Goal: Task Accomplishment & Management: Manage account settings

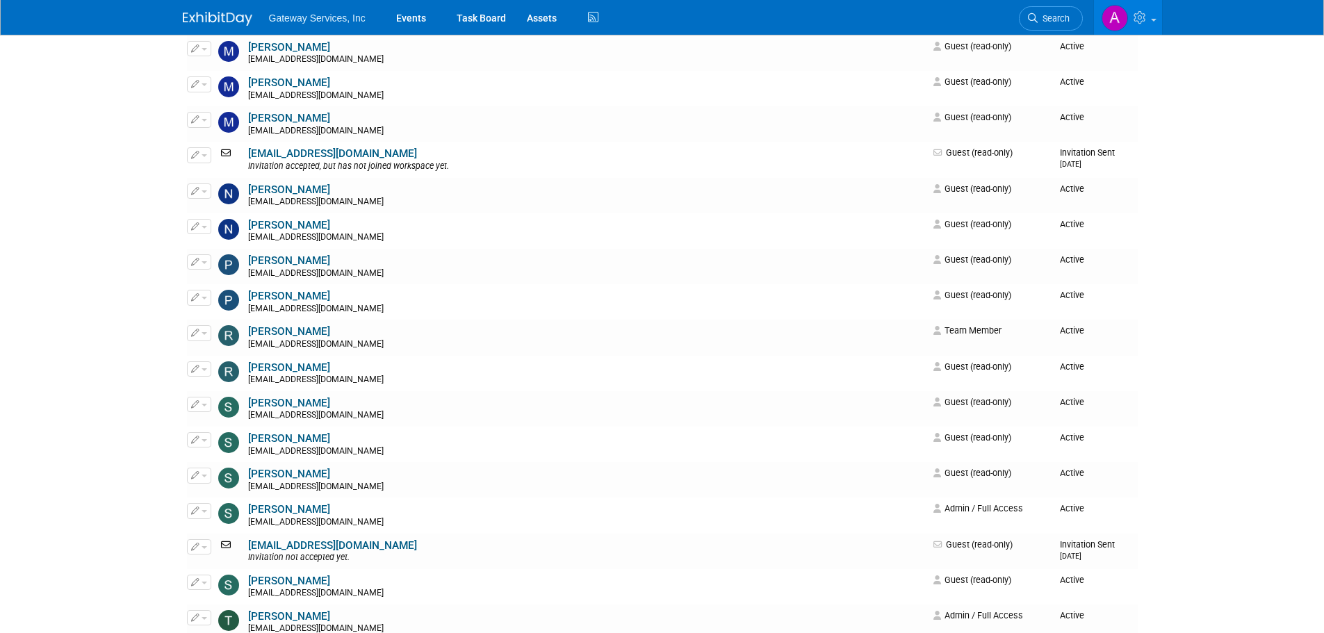
click at [211, 20] on img at bounding box center [217, 19] width 69 height 14
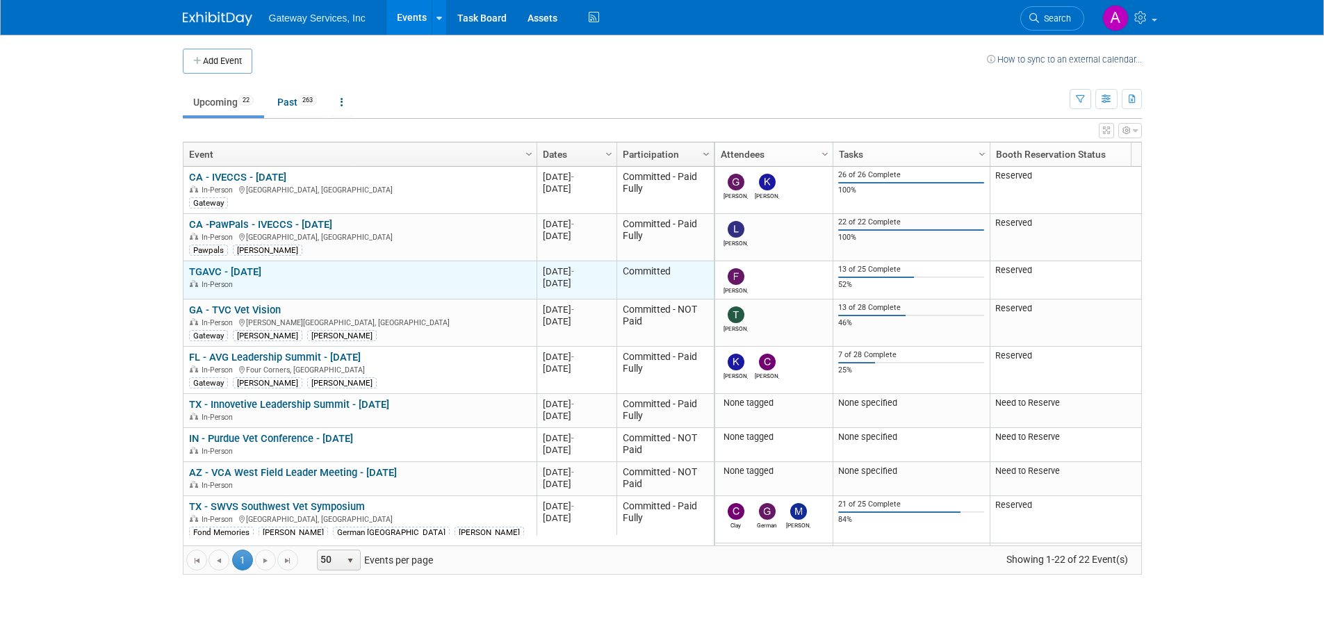
click at [258, 273] on link "TGAVC - [DATE]" at bounding box center [225, 271] width 72 height 13
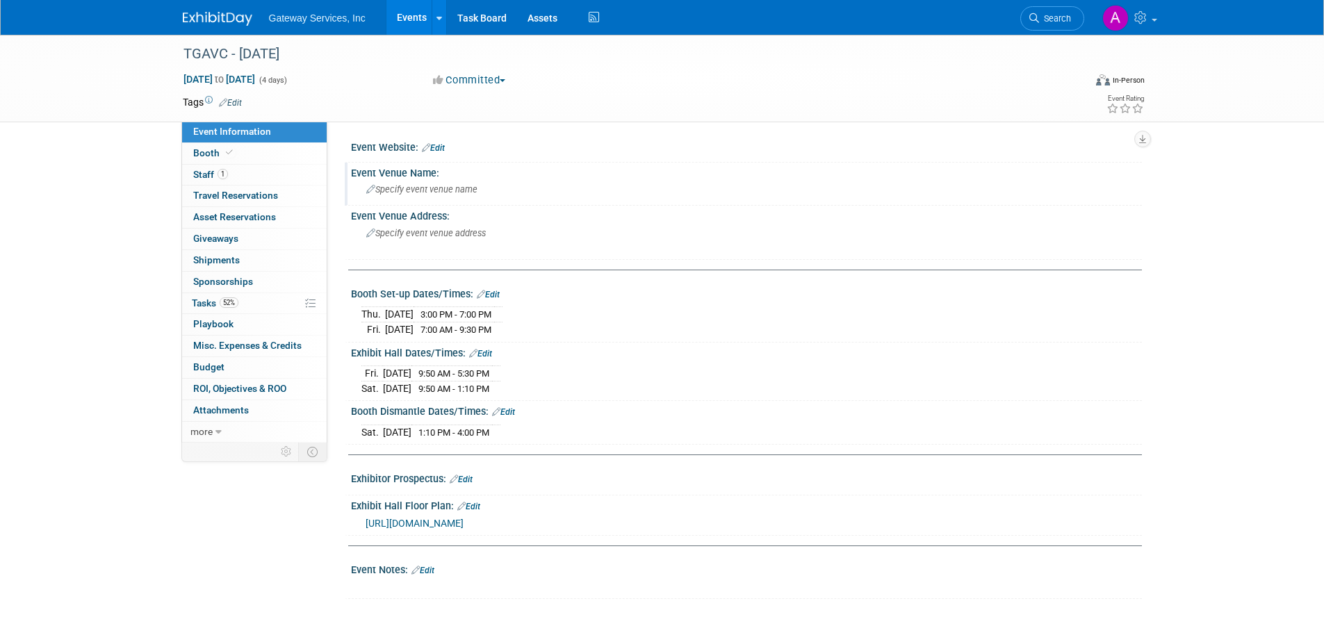
click at [465, 191] on span "Specify event venue name" at bounding box center [421, 189] width 111 height 10
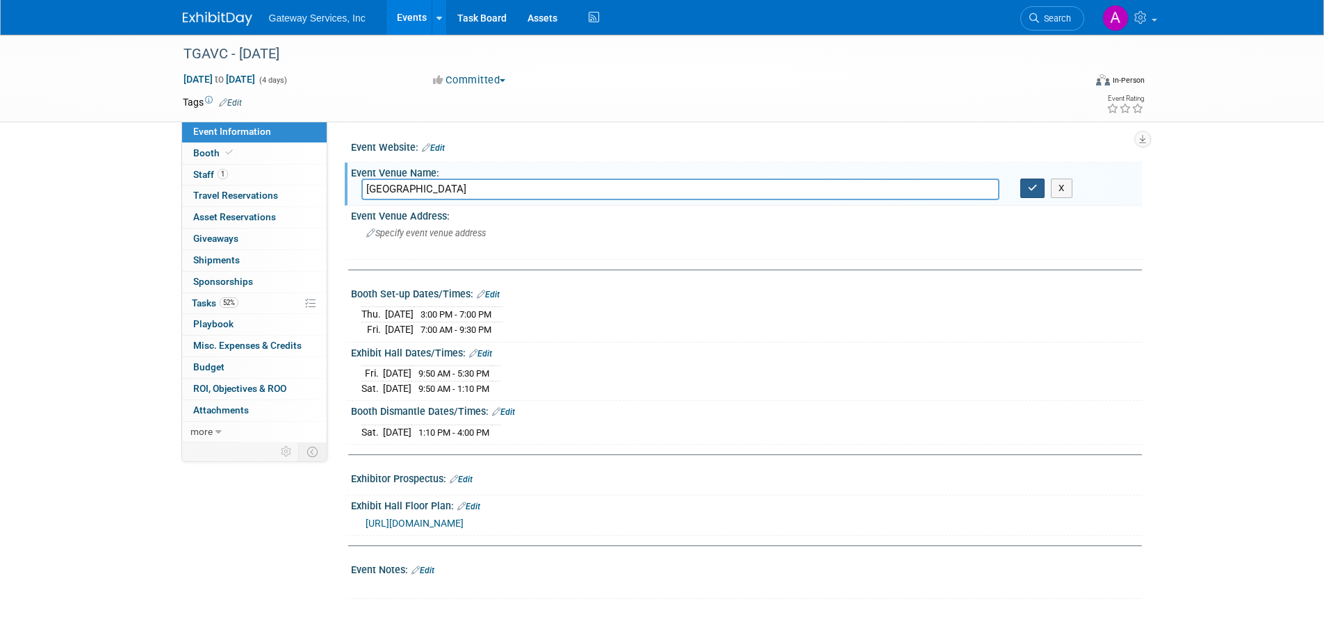
type input "Tampa Marriott Water Street"
click at [1028, 189] on icon "button" at bounding box center [1033, 187] width 10 height 9
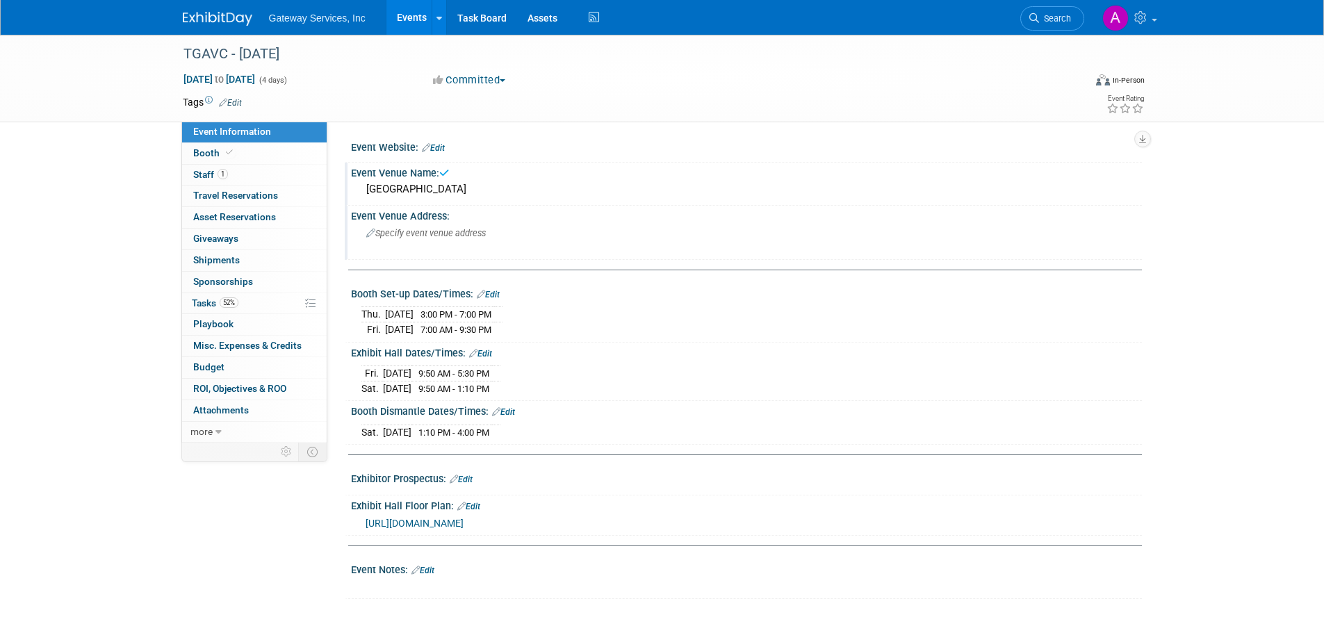
click at [503, 238] on div "Specify event venue address" at bounding box center [515, 238] width 308 height 32
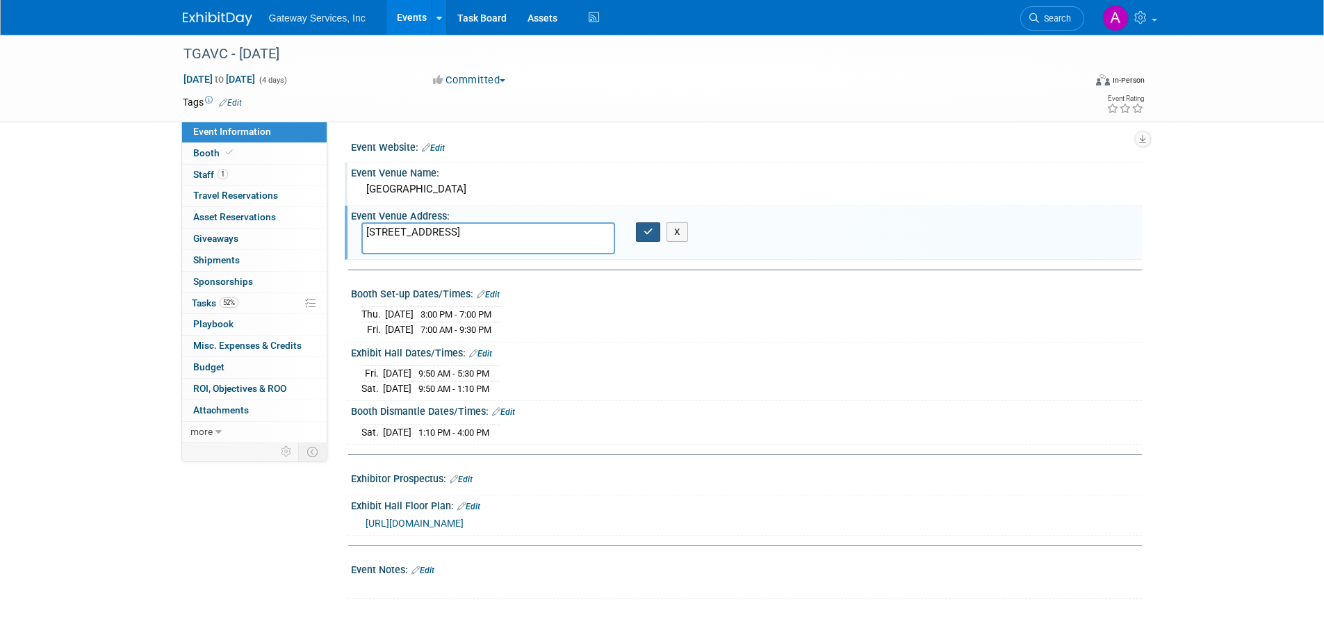
type textarea "505 Water Street Tampa, FL 33602"
click at [644, 231] on icon "button" at bounding box center [648, 231] width 10 height 9
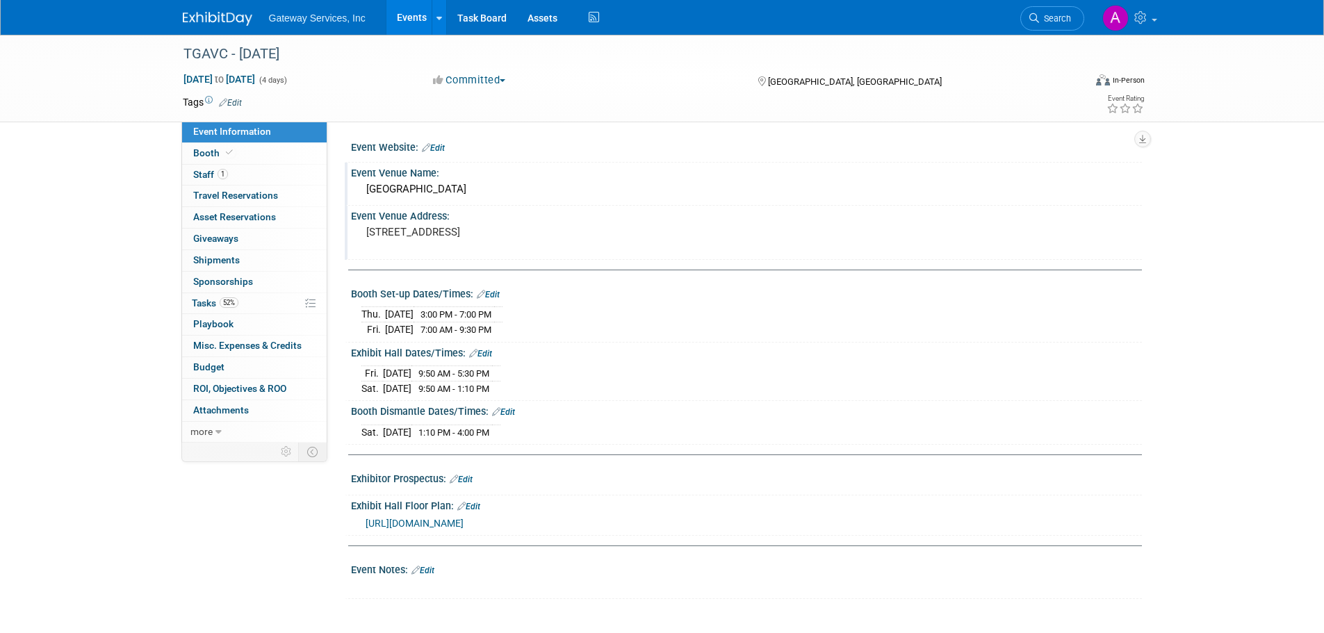
click at [436, 146] on link "Edit" at bounding box center [433, 148] width 23 height 10
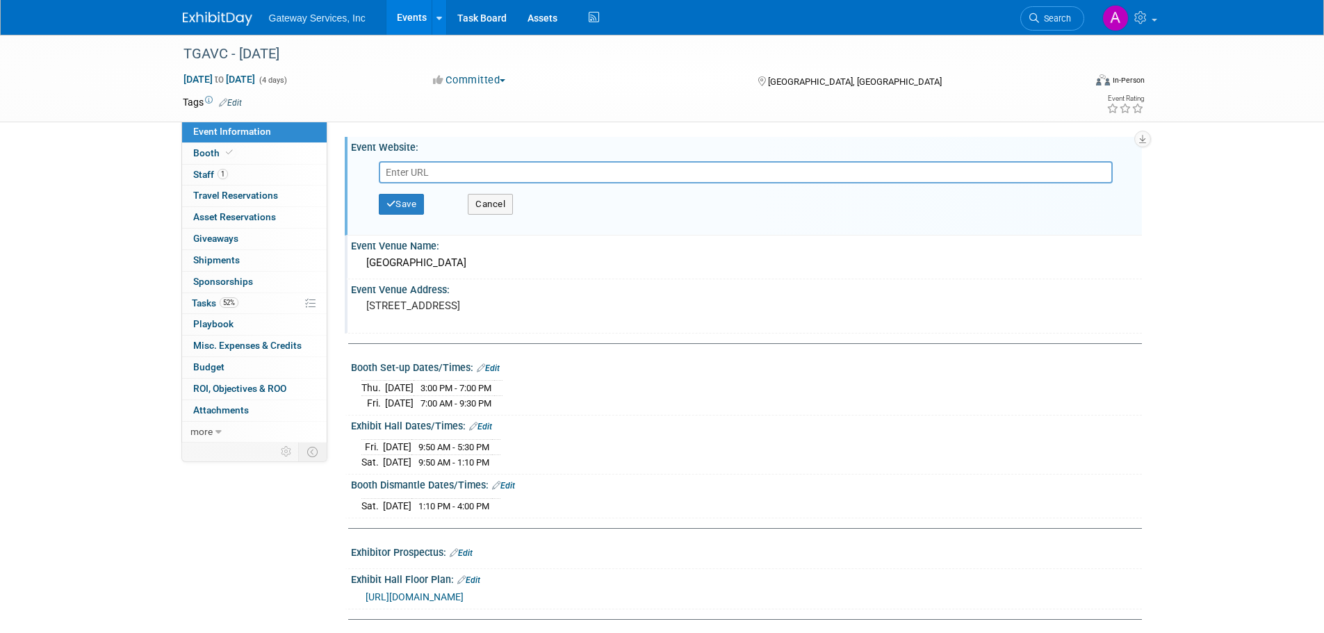
click at [433, 168] on input "text" at bounding box center [746, 172] width 734 height 22
type input "https://fvma.expo-genie.com/tgavc25/home/"
click at [412, 204] on button "Save" at bounding box center [402, 204] width 46 height 21
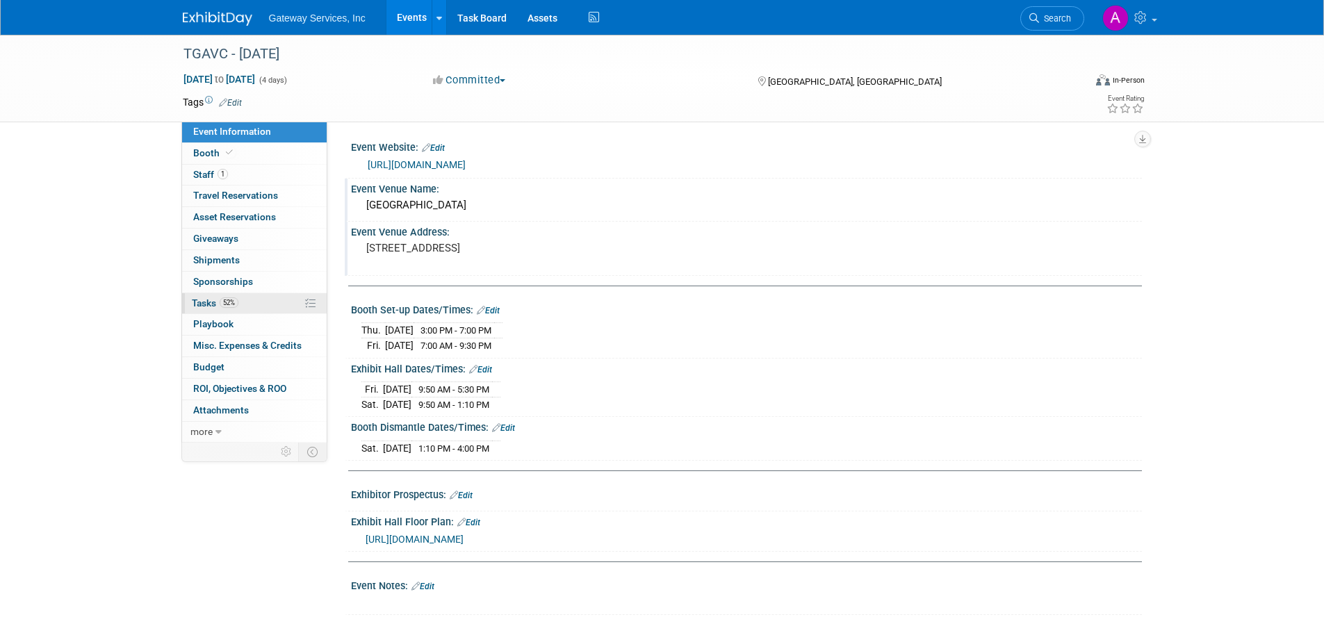
click at [236, 304] on span "52%" at bounding box center [229, 302] width 19 height 10
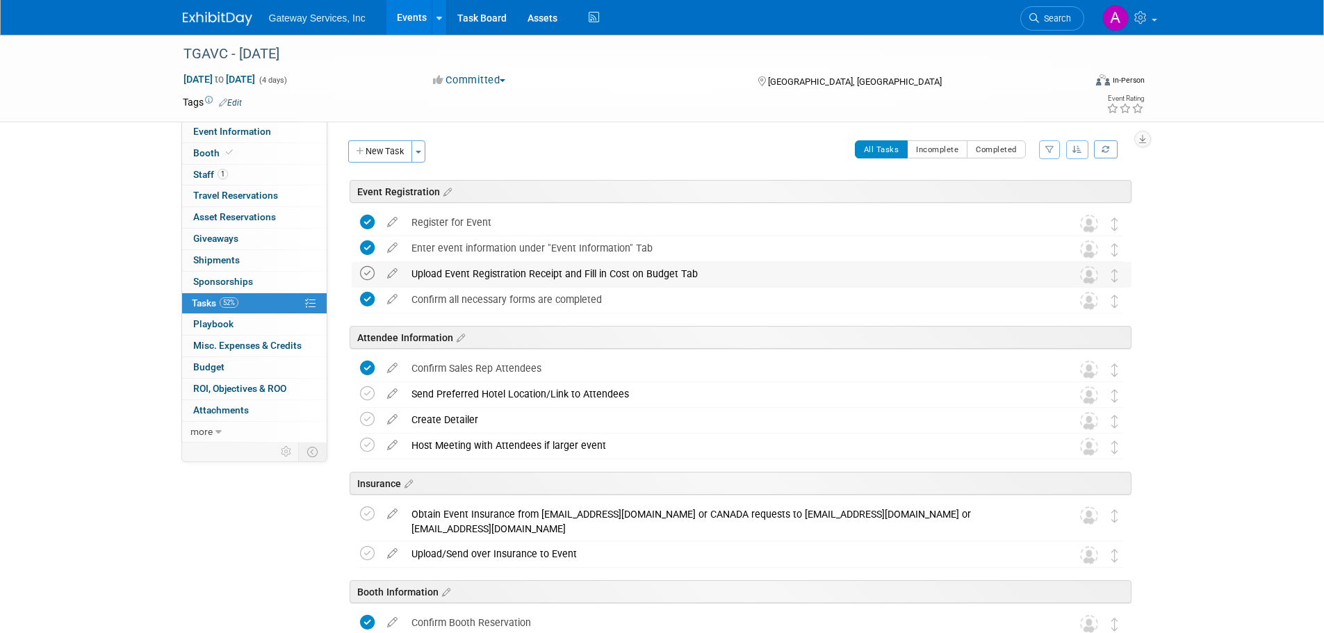
click at [364, 277] on icon at bounding box center [367, 273] width 15 height 15
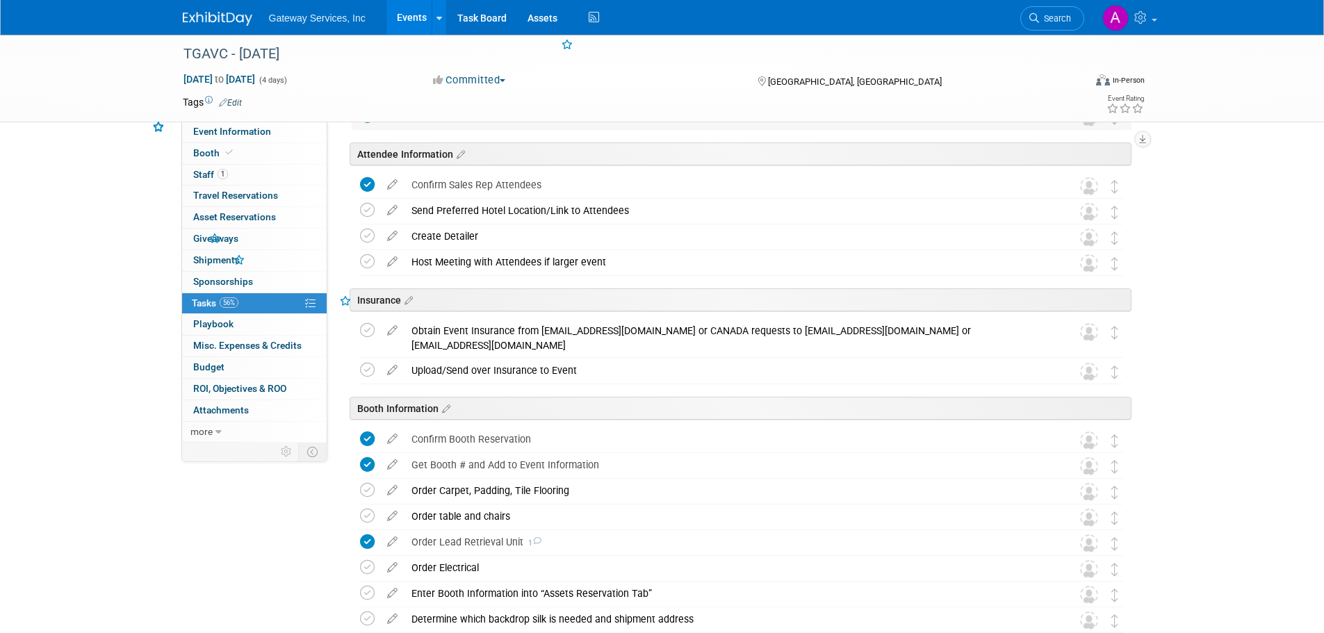
scroll to position [208, 0]
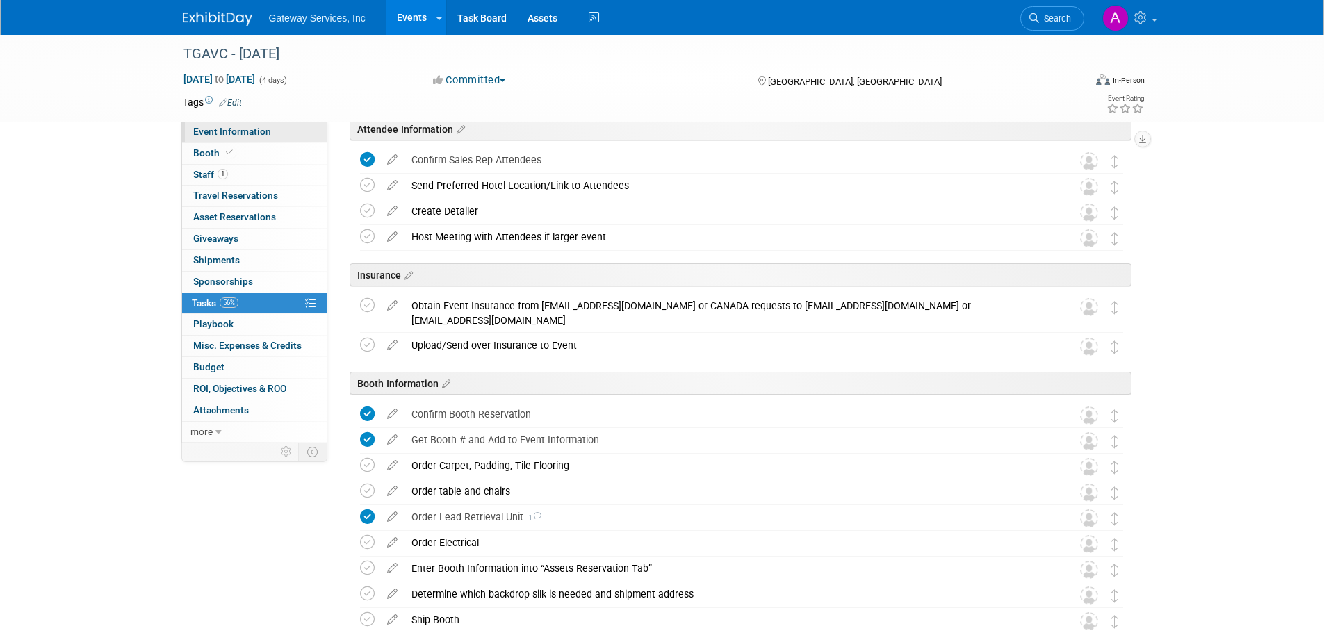
click at [274, 133] on link "Event Information" at bounding box center [254, 132] width 145 height 21
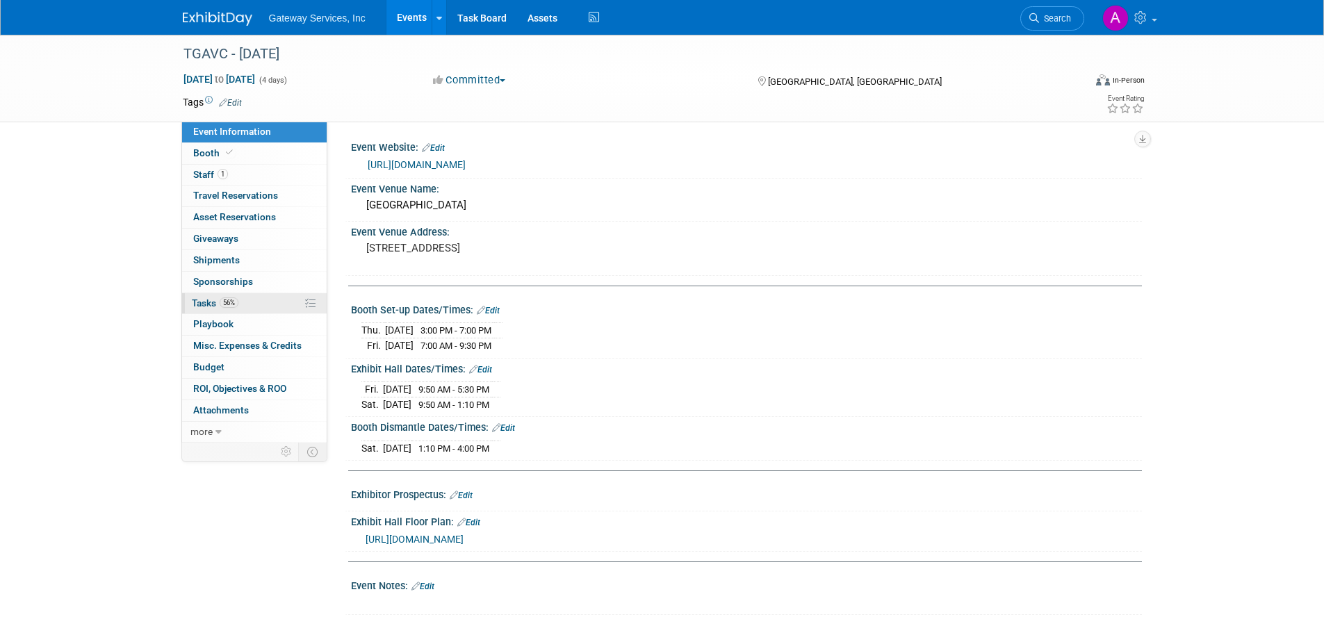
click at [219, 297] on span "Tasks 56%" at bounding box center [215, 302] width 47 height 11
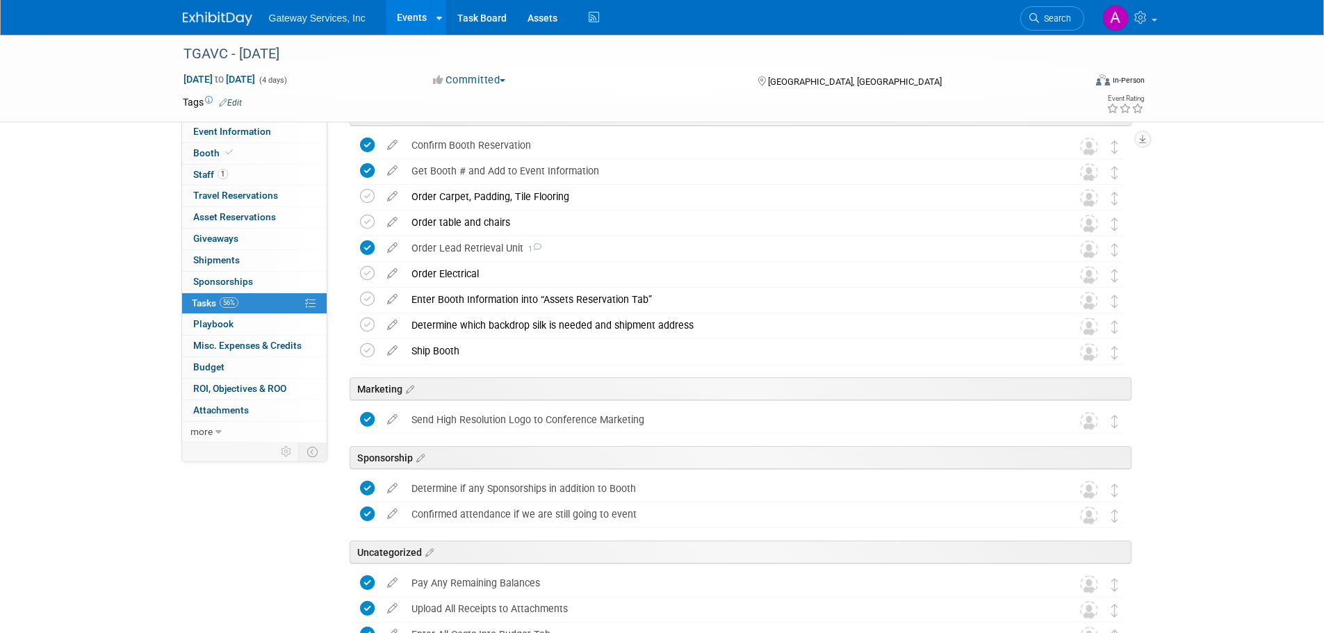
scroll to position [486, 0]
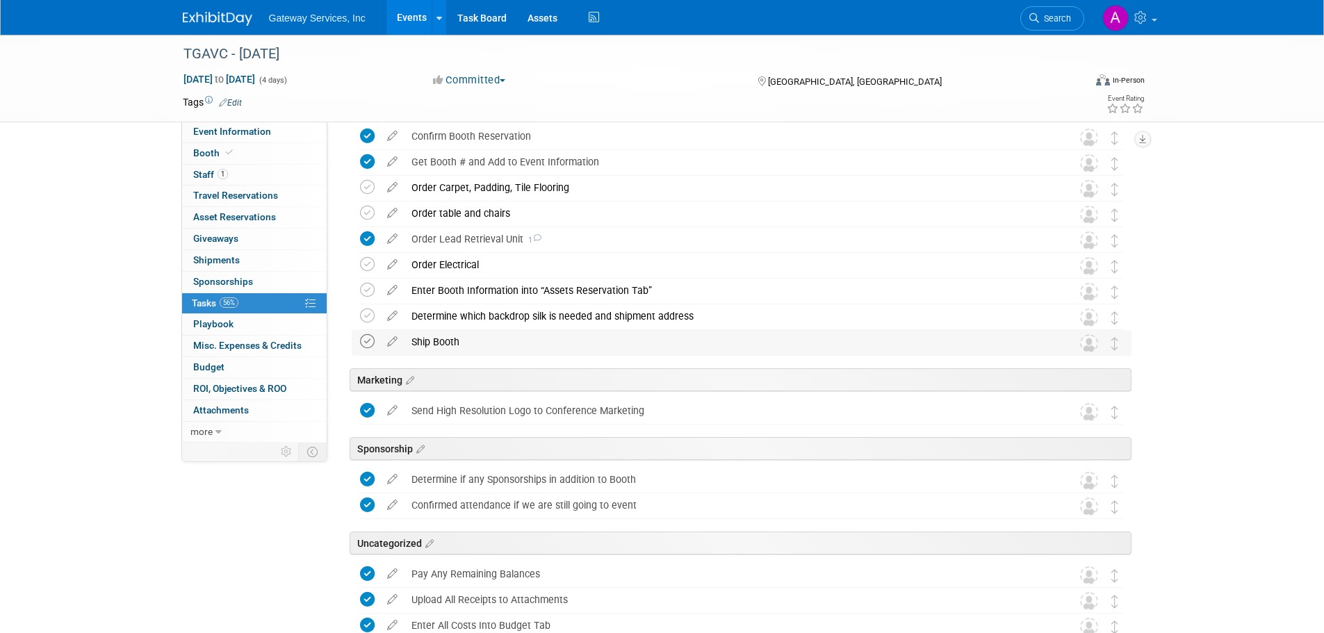
click at [369, 343] on icon at bounding box center [367, 341] width 15 height 15
click at [367, 320] on icon at bounding box center [367, 315] width 15 height 15
click at [372, 290] on icon at bounding box center [367, 290] width 15 height 15
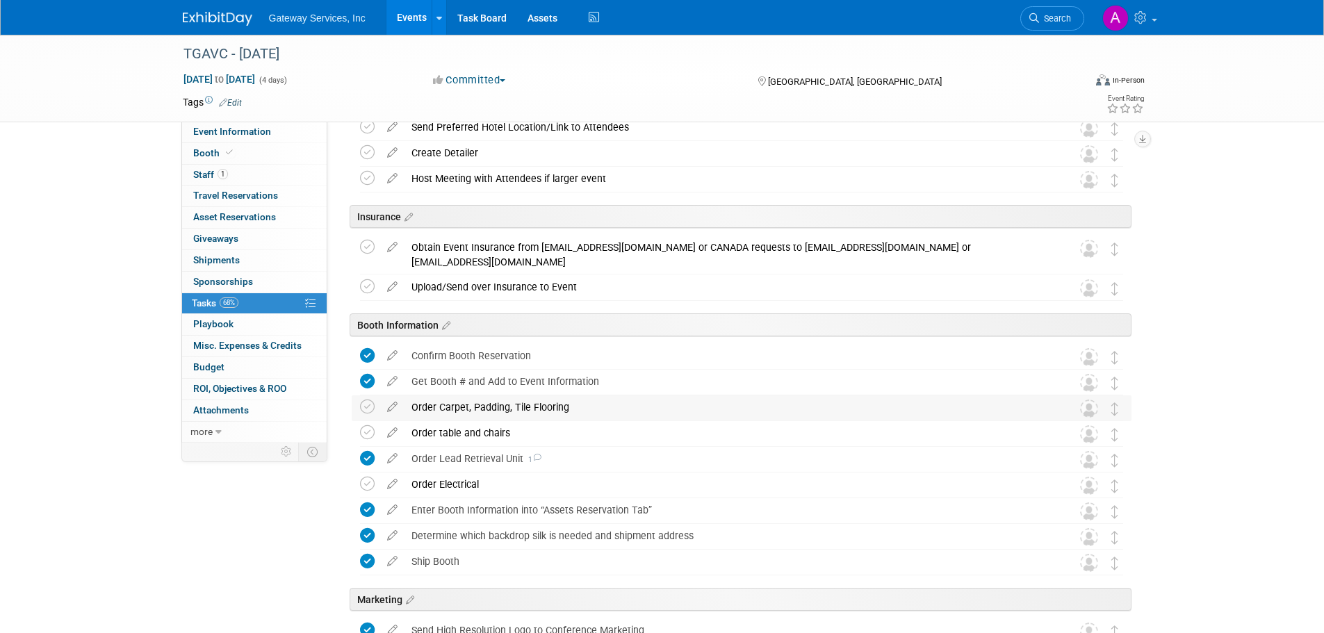
scroll to position [230, 0]
